Goal: Task Accomplishment & Management: Complete application form

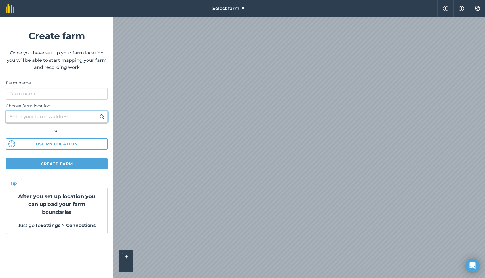
click at [81, 115] on input "Choose farm location" at bounding box center [57, 117] width 102 height 12
type input "342 CR-54 Texarkana, AR 71854"
click at [98, 113] on button at bounding box center [102, 116] width 9 height 7
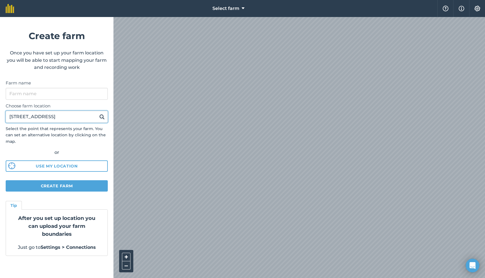
click at [88, 119] on input "342 CR-54 Texarkana, AR 71854" at bounding box center [57, 117] width 102 height 12
click at [98, 113] on button at bounding box center [102, 116] width 9 height 7
click at [146, 278] on div "+ – Satellite (Azure)" at bounding box center [298, 147] width 371 height 261
click at [225, 7] on span "Select farm" at bounding box center [225, 8] width 27 height 7
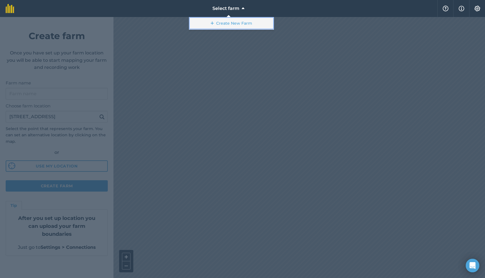
click at [228, 21] on link "Create New Farm" at bounding box center [231, 23] width 85 height 13
click at [253, 24] on link "Create New Farm" at bounding box center [231, 23] width 85 height 13
click at [261, 87] on div at bounding box center [242, 147] width 485 height 261
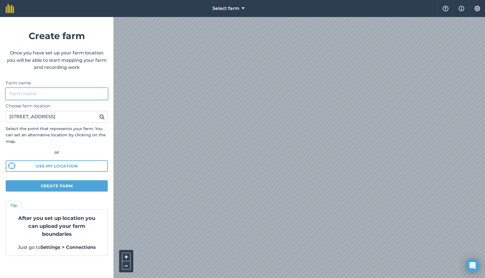
click at [61, 94] on input "Farm name" at bounding box center [57, 94] width 102 height 12
type input "Big Rock Ranch"
click at [98, 113] on button at bounding box center [102, 116] width 9 height 7
click at [47, 17] on div "Select farm Help Info Settings Create farm Once you have set up your farm locat…" at bounding box center [242, 8] width 485 height 17
click at [124, 278] on div "+ – Satellite (Azure)" at bounding box center [298, 147] width 371 height 261
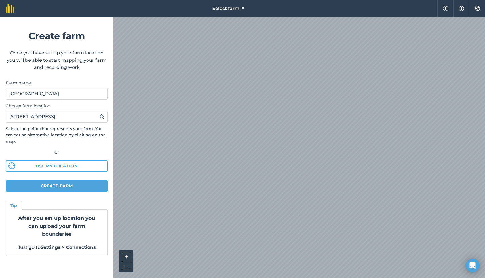
click at [122, 278] on div "+ – Satellite (Azure)" at bounding box center [298, 147] width 371 height 261
click at [90, 185] on button "Create farm" at bounding box center [57, 185] width 102 height 11
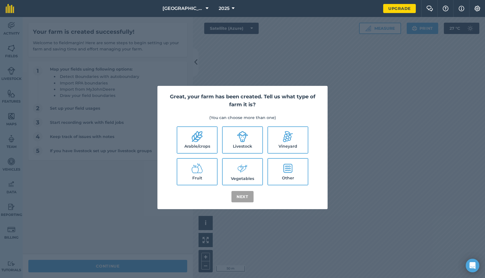
click at [249, 140] on label "Livestock" at bounding box center [243, 140] width 40 height 26
checkbox input "true"
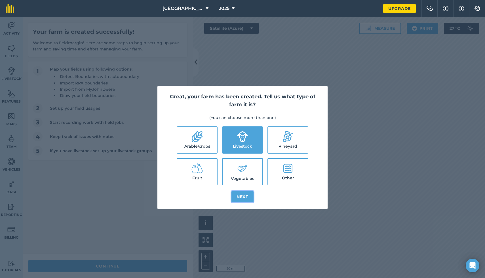
click at [246, 196] on button "Next" at bounding box center [242, 196] width 22 height 11
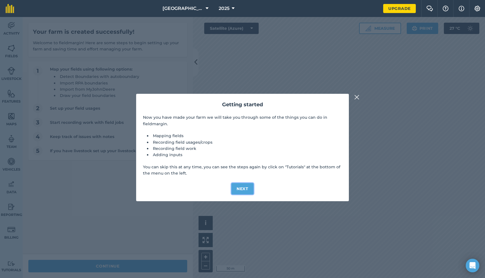
click at [244, 190] on button "Next" at bounding box center [242, 188] width 22 height 11
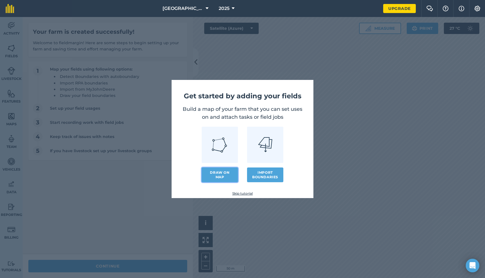
click at [221, 175] on link "Draw on map" at bounding box center [220, 175] width 36 height 15
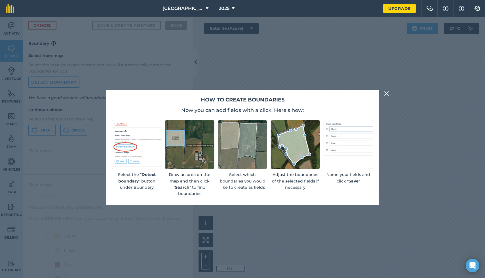
click at [361, 118] on div "How to create boundaries Now you can add fields with a click. Here's how: Selec…" at bounding box center [242, 147] width 272 height 115
click at [385, 93] on img at bounding box center [386, 93] width 5 height 7
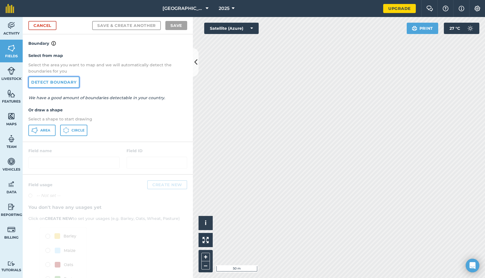
click at [61, 83] on link "Detect boundary" at bounding box center [53, 82] width 51 height 11
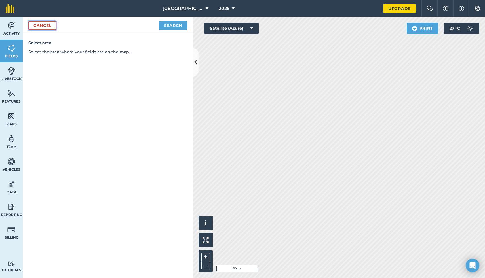
click at [48, 25] on link "Cancel" at bounding box center [42, 25] width 28 height 9
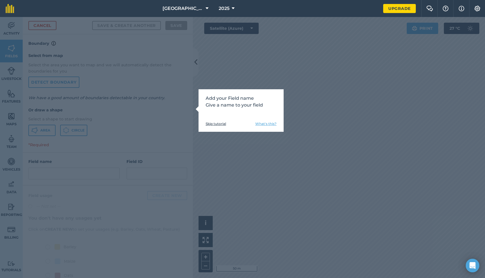
click at [219, 122] on link "Skip tutorial" at bounding box center [216, 124] width 20 height 5
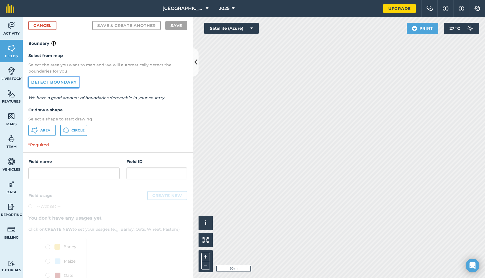
click at [67, 83] on link "Detect boundary" at bounding box center [53, 82] width 51 height 11
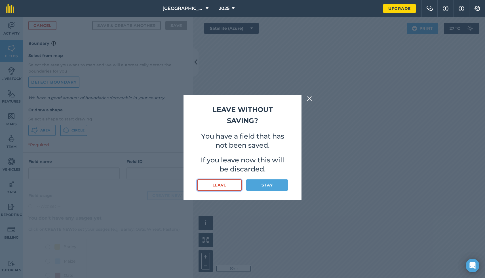
click at [231, 185] on button "Leave" at bounding box center [219, 184] width 45 height 11
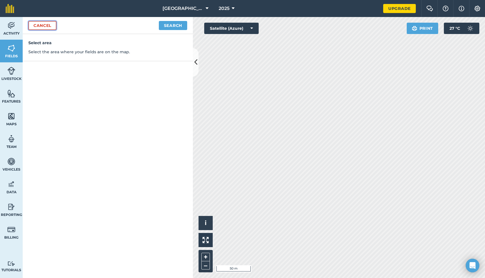
click at [47, 24] on link "Cancel" at bounding box center [42, 25] width 28 height 9
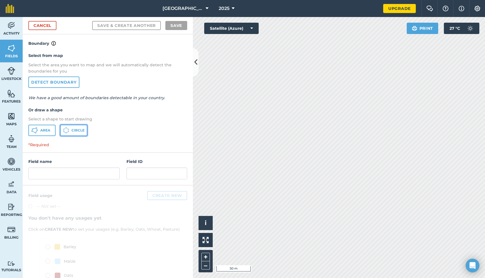
click at [71, 129] on button "Circle" at bounding box center [73, 130] width 27 height 11
click at [70, 86] on link "Detect boundary" at bounding box center [53, 82] width 51 height 11
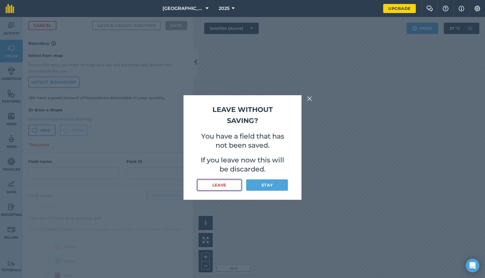
click at [227, 180] on button "Leave" at bounding box center [219, 184] width 45 height 11
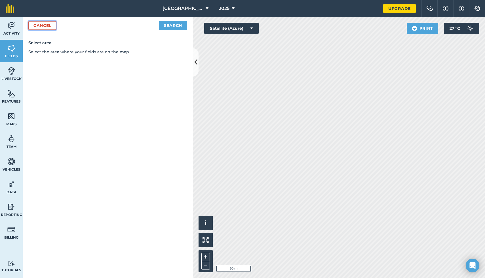
click at [51, 26] on link "Cancel" at bounding box center [42, 25] width 28 height 9
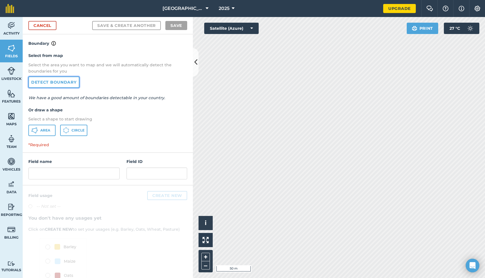
click at [55, 86] on link "Detect boundary" at bounding box center [53, 82] width 51 height 11
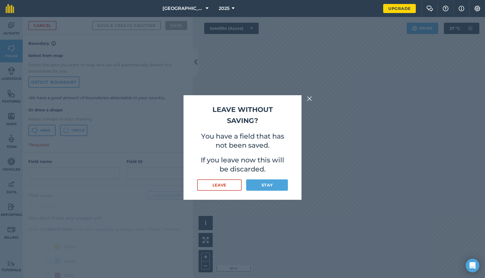
click at [120, 129] on div "Leave without saving? You have a field that has not been saved. If you leave no…" at bounding box center [242, 147] width 485 height 261
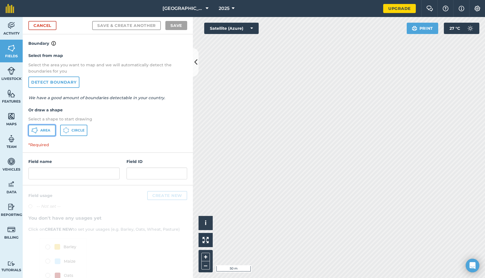
click at [33, 131] on icon at bounding box center [34, 130] width 7 height 7
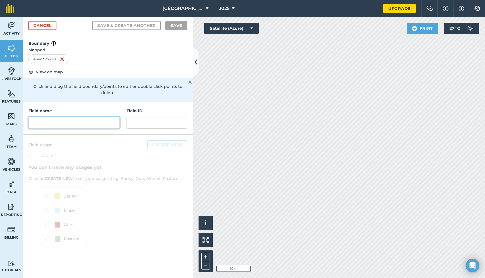
click at [107, 117] on input "text" at bounding box center [73, 123] width 91 height 12
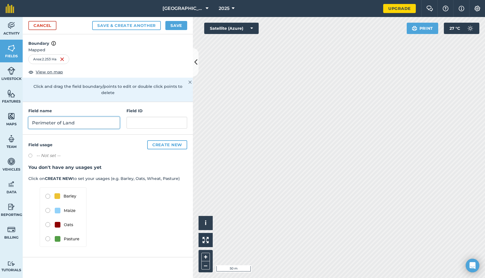
type input "Perimeter of Land"
click at [168, 140] on button "Create new" at bounding box center [167, 144] width 40 height 9
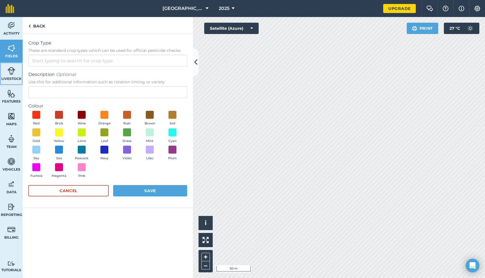
click at [16, 77] on span "Livestock" at bounding box center [11, 79] width 23 height 5
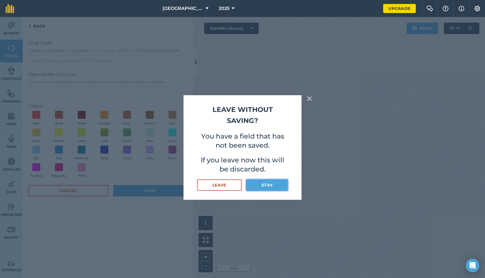
click at [261, 187] on button "Stay" at bounding box center [267, 184] width 42 height 11
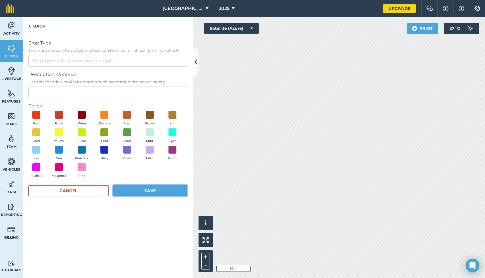
click at [150, 193] on button "Save" at bounding box center [150, 190] width 74 height 11
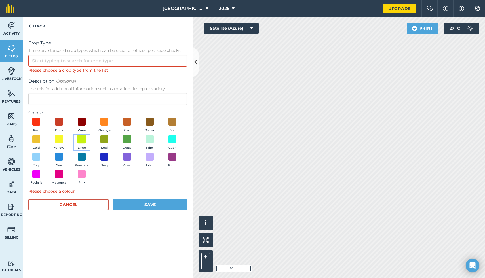
click at [82, 139] on span at bounding box center [81, 139] width 9 height 9
click at [141, 204] on button "Save" at bounding box center [150, 204] width 74 height 11
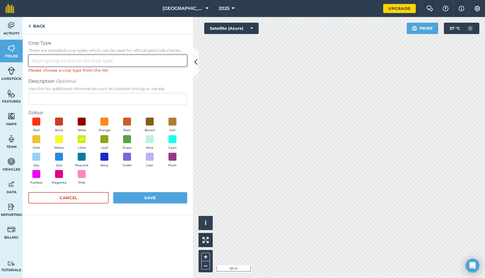
click at [117, 61] on input "Crop Type These are standard crop types which can be used for official pesticid…" at bounding box center [107, 61] width 159 height 12
type input "A"
type input "P"
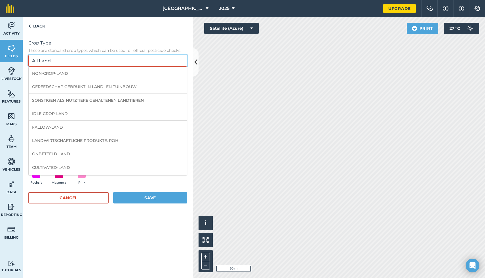
type input "All Land"
click at [161, 196] on button "Save" at bounding box center [150, 197] width 74 height 11
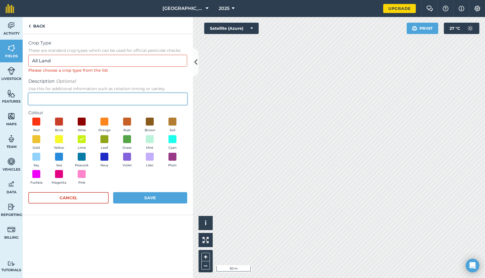
click at [121, 101] on input "Description Optional Use this for additional information such as rotation timin…" at bounding box center [107, 99] width 159 height 12
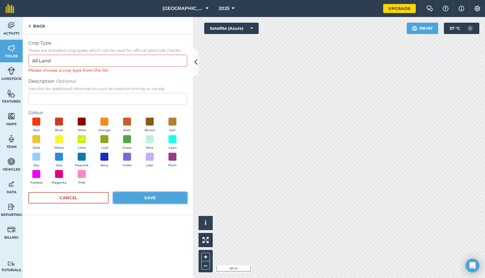
click at [146, 195] on button "Save" at bounding box center [150, 197] width 74 height 11
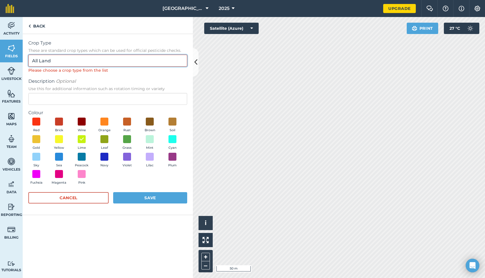
click at [107, 55] on input "All Land" at bounding box center [107, 61] width 159 height 12
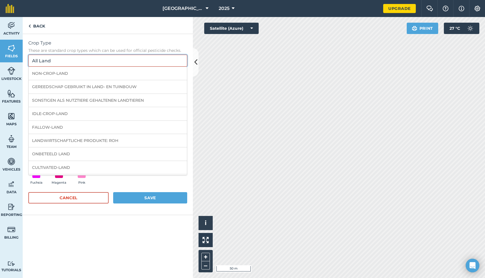
click at [104, 63] on input "All Land" at bounding box center [107, 61] width 159 height 12
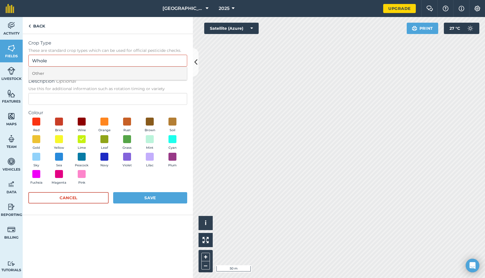
click at [57, 76] on li "Other" at bounding box center [108, 73] width 158 height 13
type input "Other"
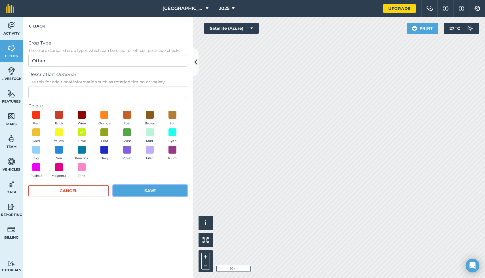
click at [157, 192] on button "Save" at bounding box center [150, 190] width 74 height 11
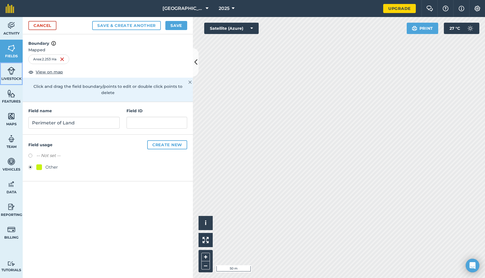
click at [10, 75] on img at bounding box center [11, 71] width 8 height 9
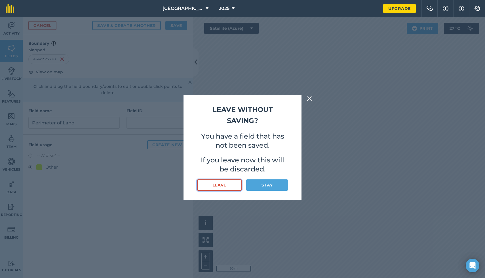
click at [232, 184] on button "Leave" at bounding box center [219, 184] width 45 height 11
